Goal: Transaction & Acquisition: Purchase product/service

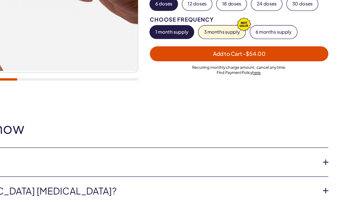
scroll to position [136, 0]
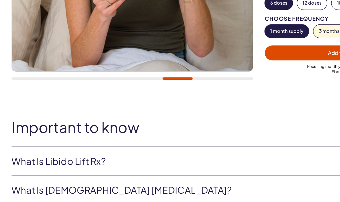
click at [130, 152] on link "What is Libido Lift Rx?" at bounding box center [165, 157] width 313 height 10
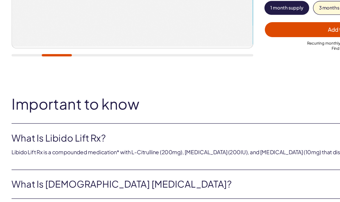
scroll to position [156, 0]
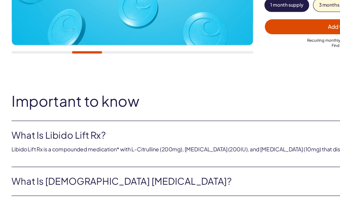
click at [115, 167] on link "What is [DEMOGRAPHIC_DATA] [MEDICAL_DATA]?" at bounding box center [165, 172] width 313 height 10
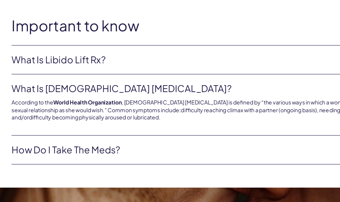
scroll to position [213, 0]
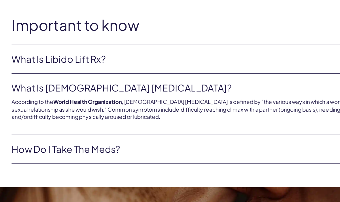
click at [133, 143] on link "How do I take the meds?" at bounding box center [165, 148] width 313 height 10
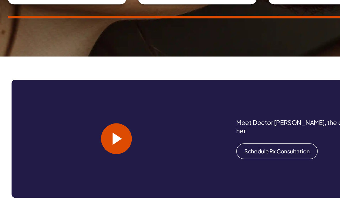
scroll to position [501, 0]
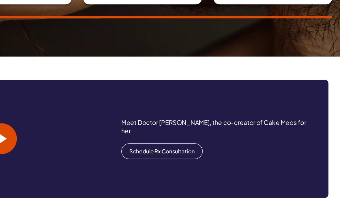
click at [177, 143] on link "Schedule Rx Consultation" at bounding box center [207, 149] width 61 height 12
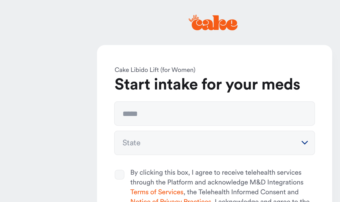
click at [196, 111] on main "**********" at bounding box center [170, 101] width 340 height 202
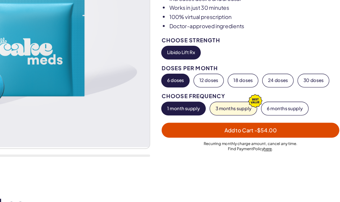
scroll to position [79, 0]
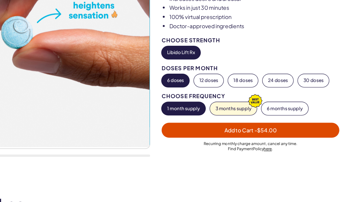
click at [223, 130] on span "Add to Cart - $54.00" at bounding box center [264, 133] width 126 height 7
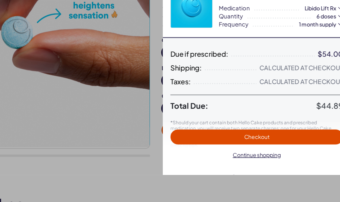
scroll to position [0, 0]
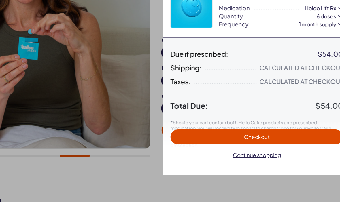
click at [251, 149] on span "Continue shopping" at bounding box center [269, 151] width 36 height 5
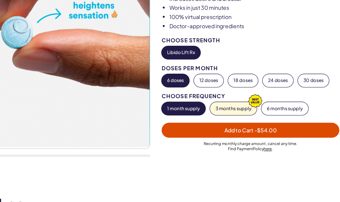
click at [222, 91] on button "12 doses" at bounding box center [233, 96] width 22 height 10
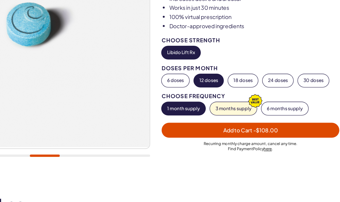
click at [198, 91] on button "6 doses" at bounding box center [208, 96] width 21 height 10
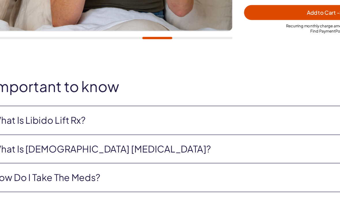
scroll to position [168, 0]
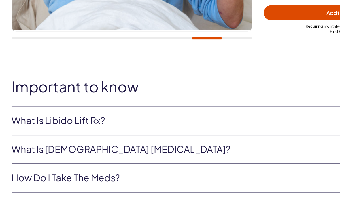
click at [136, 120] on link "What is Libido Lift Rx?" at bounding box center [165, 125] width 313 height 10
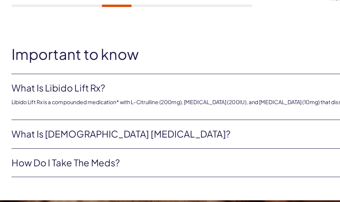
scroll to position [191, 0]
click at [120, 153] on link "How do I take the meds?" at bounding box center [165, 158] width 313 height 10
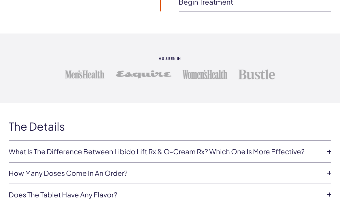
scroll to position [1159, 0]
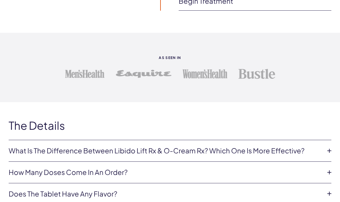
click at [234, 146] on link "What is the difference between Libido Lift Rx & O-Cream Rx? Which one is more e…" at bounding box center [165, 151] width 313 height 10
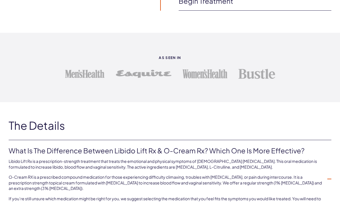
scroll to position [1171, 0]
